Goal: Task Accomplishment & Management: Manage account settings

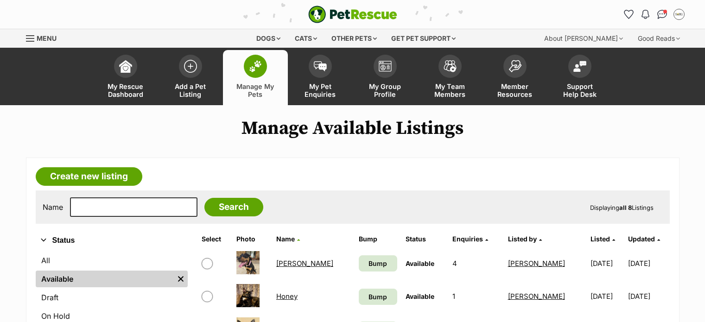
drag, startPoint x: 0, startPoint y: 0, endPoint x: 258, endPoint y: 77, distance: 269.0
click at [258, 77] on span at bounding box center [255, 66] width 23 height 23
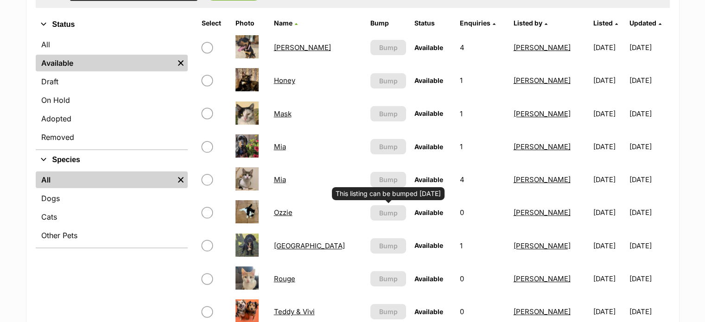
scroll to position [278, 0]
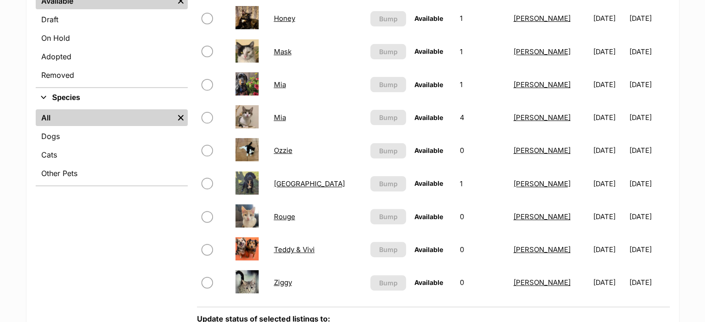
click at [300, 248] on link "Teddy & Vivi" at bounding box center [294, 249] width 41 height 9
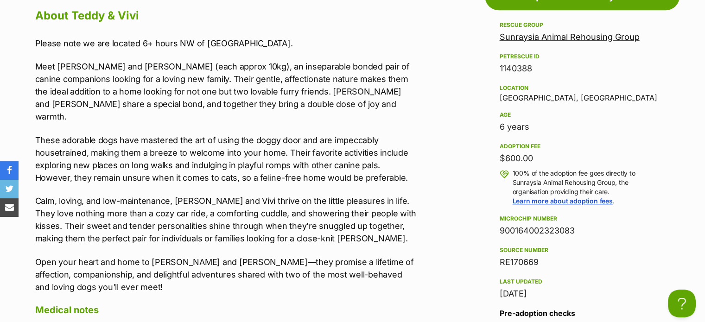
scroll to position [788, 0]
